Goal: Task Accomplishment & Management: Use online tool/utility

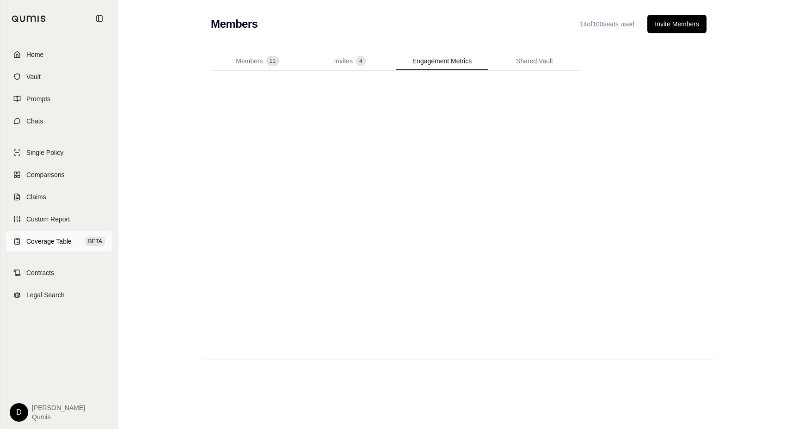
click at [89, 241] on span "BETA" at bounding box center [95, 241] width 19 height 9
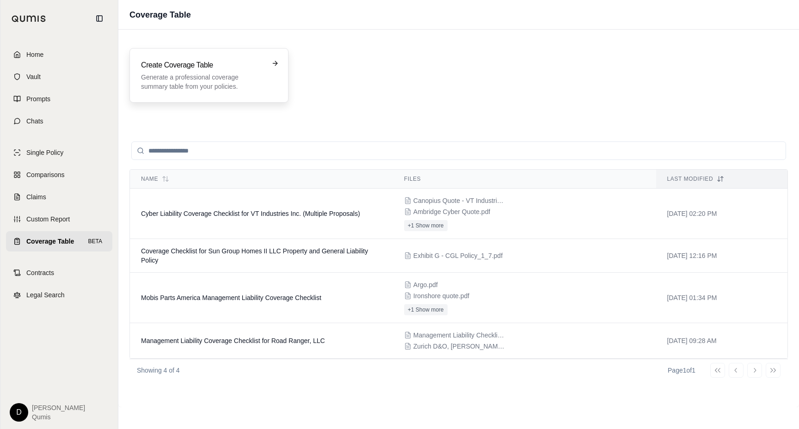
click at [224, 66] on h3 "Create Coverage Table" at bounding box center [202, 65] width 123 height 11
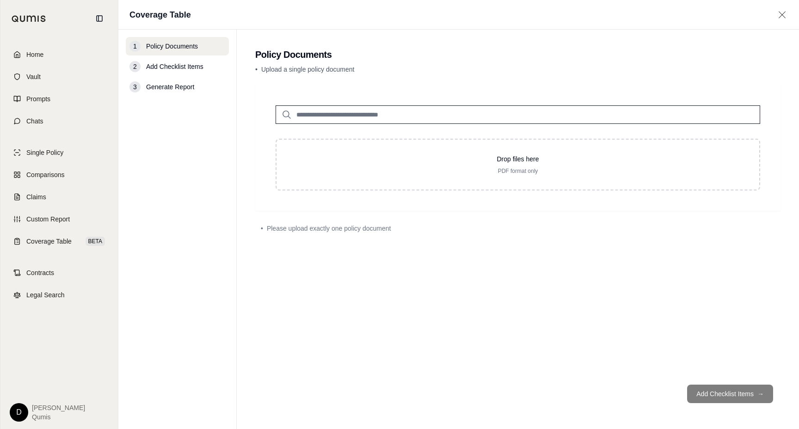
click at [331, 117] on input "search" at bounding box center [518, 114] width 485 height 19
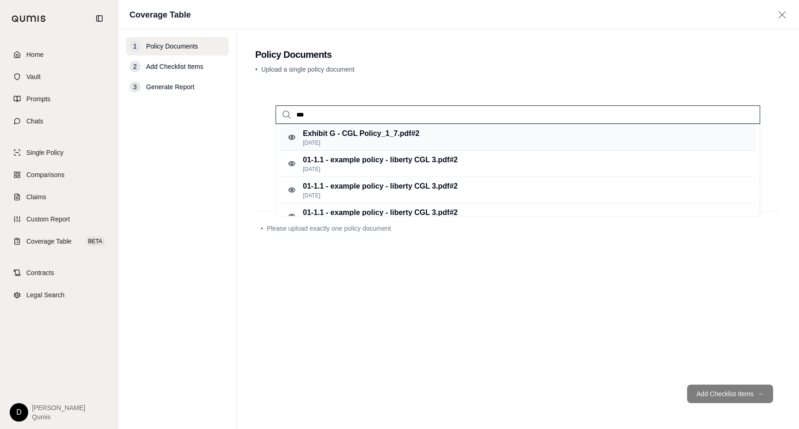
type input "***"
click at [346, 136] on p "Exhibit G - CGL Policy_1_7.pdf #2" at bounding box center [361, 133] width 117 height 11
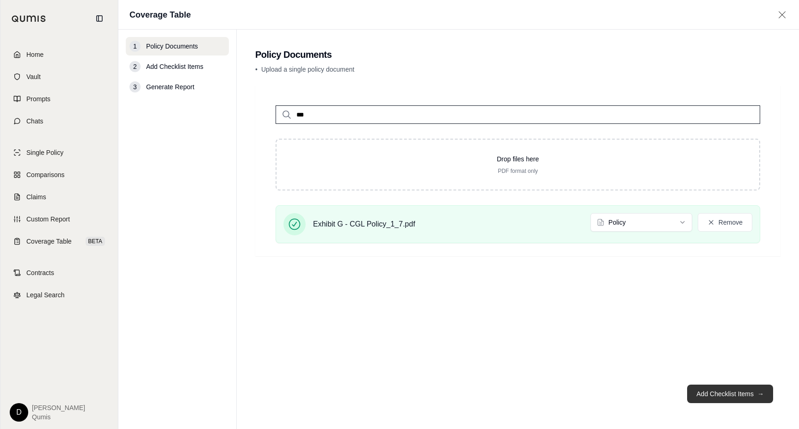
click at [710, 395] on button "Add Checklist Items →" at bounding box center [730, 394] width 86 height 19
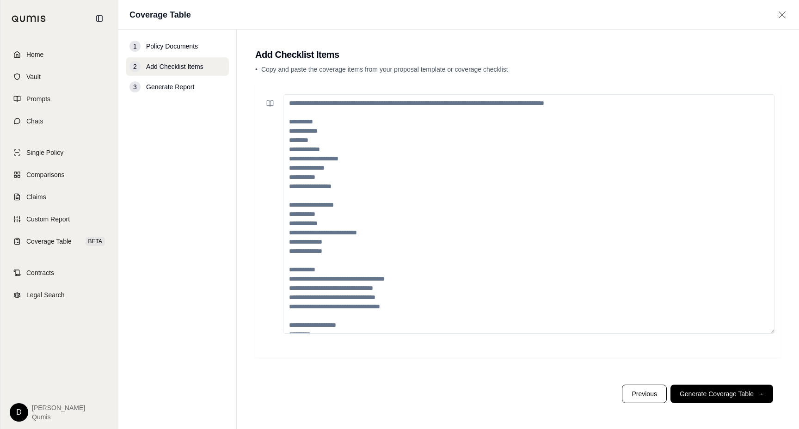
click at [405, 193] on textarea at bounding box center [529, 214] width 492 height 240
